Goal: Transaction & Acquisition: Purchase product/service

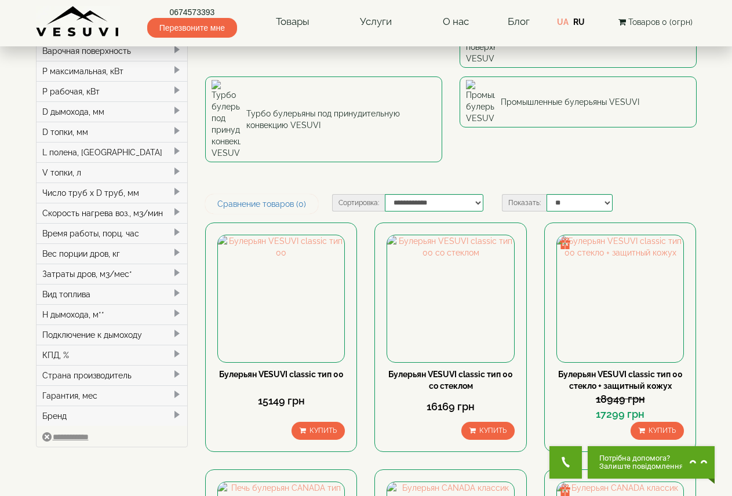
scroll to position [155, 0]
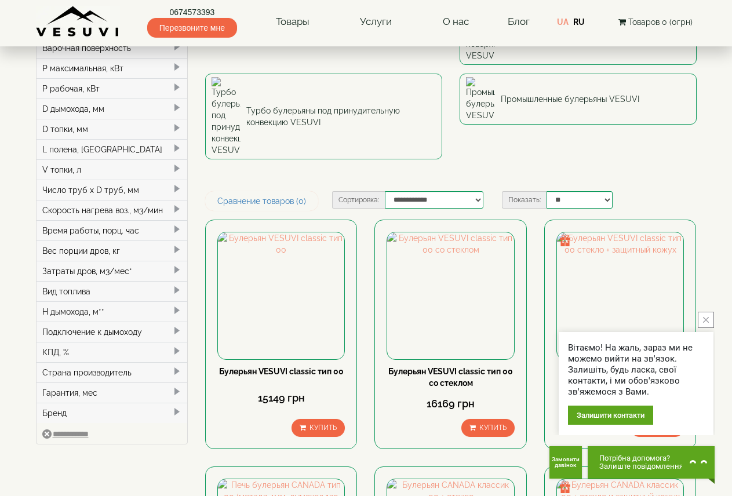
click at [710, 321] on button "close button" at bounding box center [705, 320] width 16 height 16
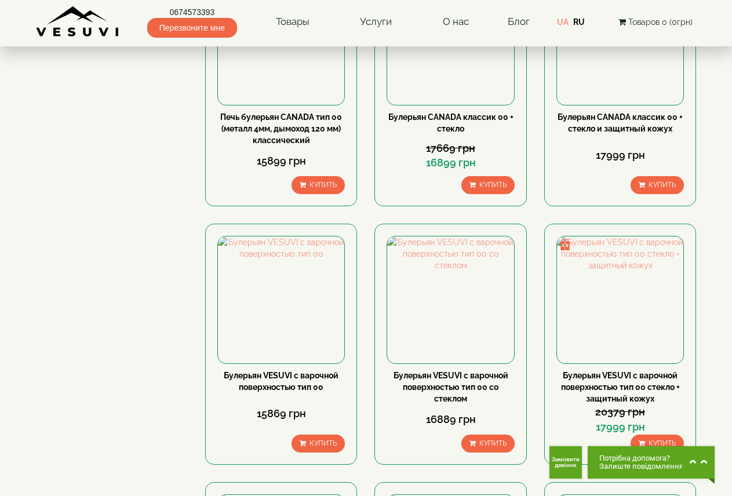
scroll to position [695, 0]
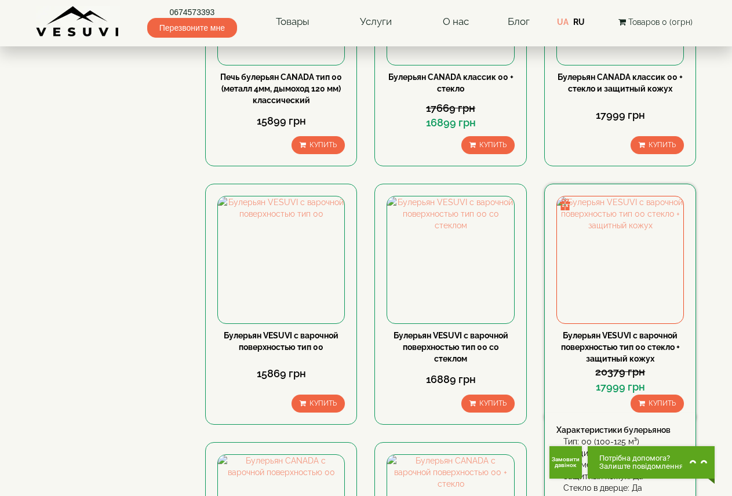
click at [624, 331] on link "Булерьян VESUVI с варочной поверхностью тип 00 стекло + защитный кожух" at bounding box center [620, 347] width 119 height 32
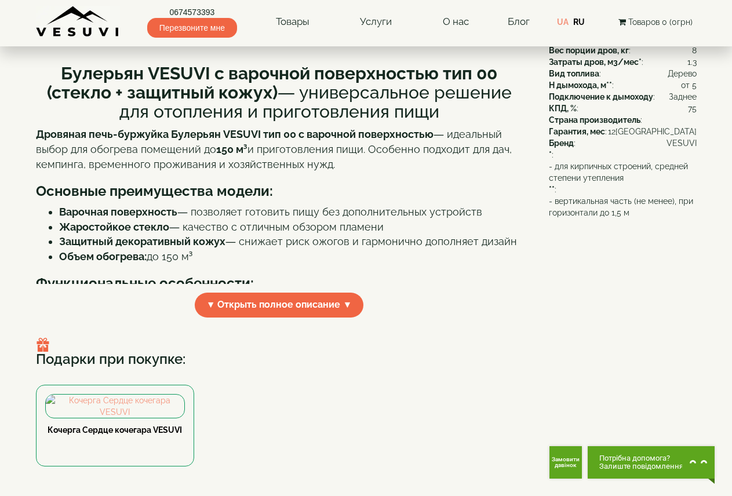
scroll to position [309, 0]
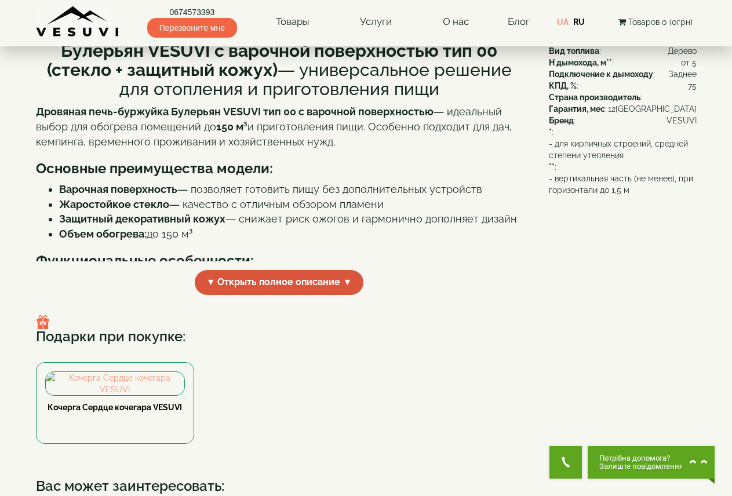
click at [315, 291] on span "▼ Открыть полное описание ▼" at bounding box center [279, 282] width 169 height 25
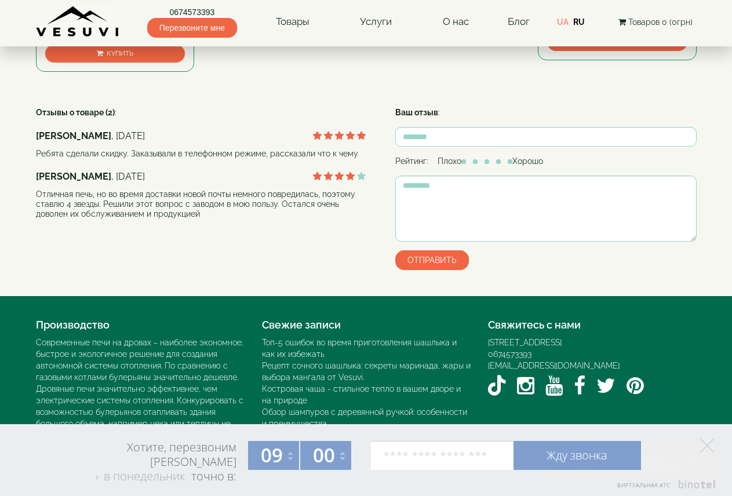
scroll to position [1672, 0]
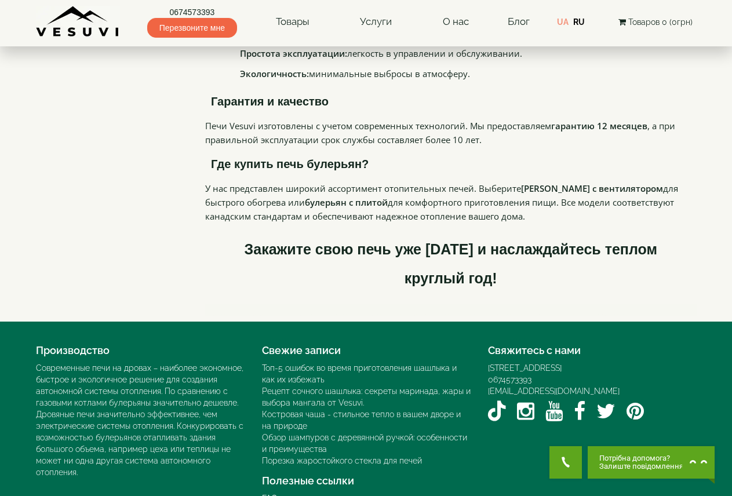
scroll to position [2538, 0]
